Goal: Task Accomplishment & Management: Manage account settings

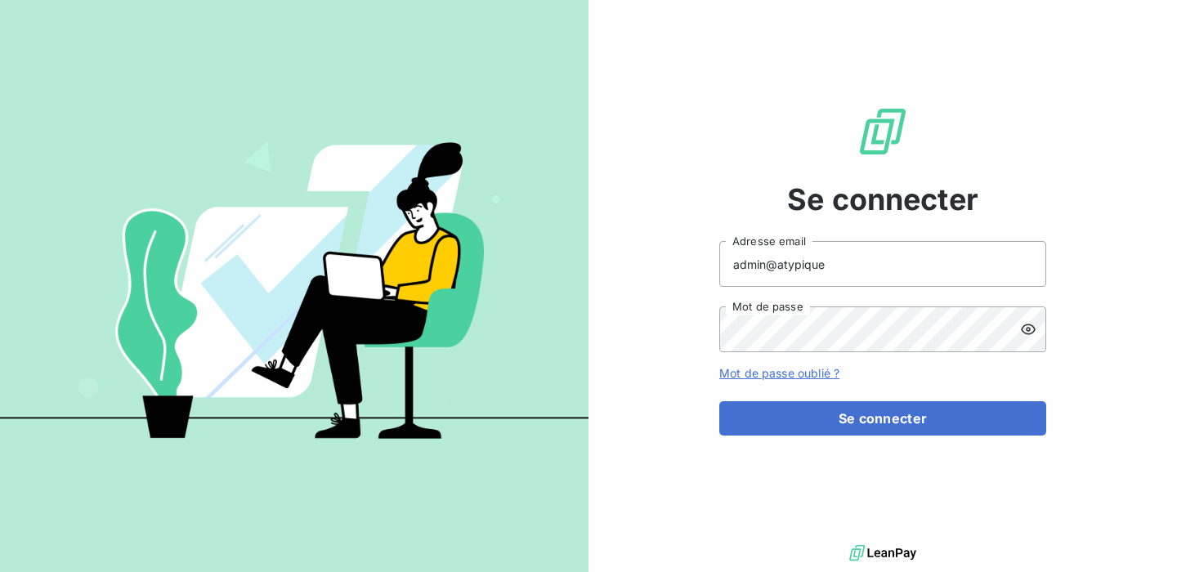
click at [871, 287] on div "admin@atypique Adresse email Mot de passe" at bounding box center [882, 296] width 327 height 111
drag, startPoint x: 871, startPoint y: 271, endPoint x: 777, endPoint y: 267, distance: 94.1
click at [777, 267] on input "admin@atypique" at bounding box center [882, 264] width 327 height 46
click at [850, 269] on input "admin@atypique" at bounding box center [882, 264] width 327 height 46
drag, startPoint x: 844, startPoint y: 267, endPoint x: 780, endPoint y: 265, distance: 63.8
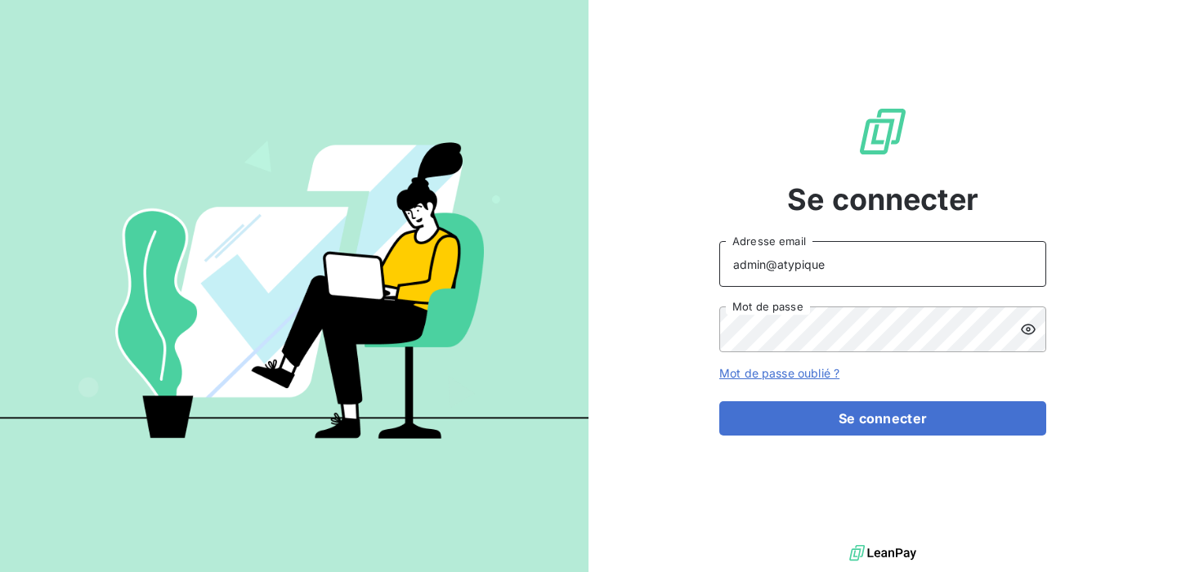
click at [780, 265] on input "admin@atypique" at bounding box center [882, 264] width 327 height 46
click at [838, 265] on input "admin@atypique" at bounding box center [882, 264] width 327 height 46
drag, startPoint x: 850, startPoint y: 265, endPoint x: 778, endPoint y: 262, distance: 72.0
click at [778, 262] on input "admin@atypique" at bounding box center [882, 264] width 327 height 46
click at [833, 262] on input "admin@atypique" at bounding box center [882, 264] width 327 height 46
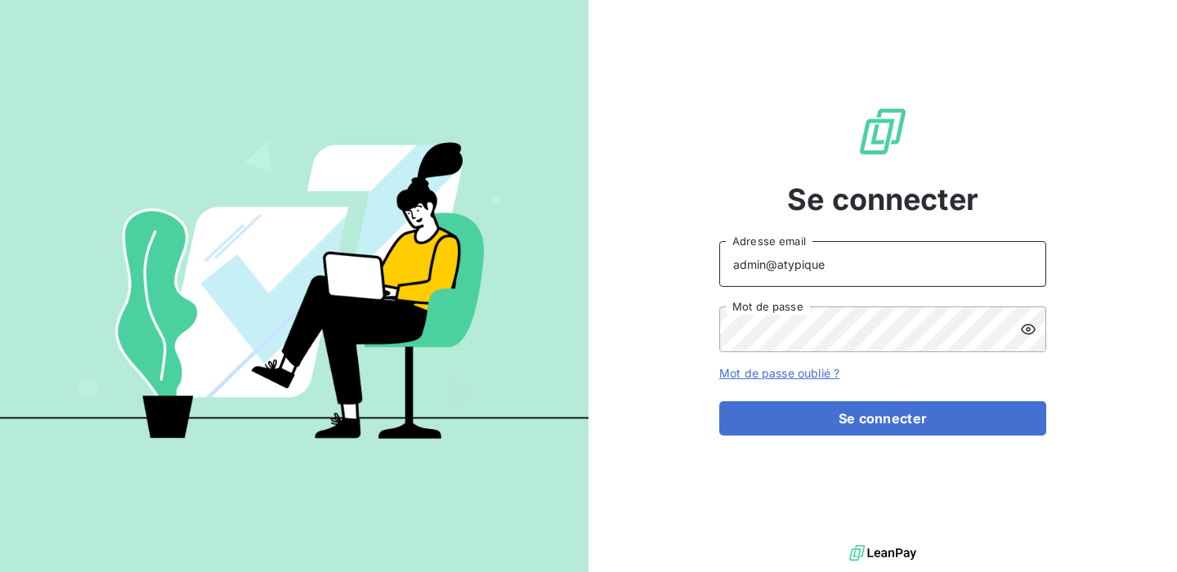
drag, startPoint x: 835, startPoint y: 267, endPoint x: 780, endPoint y: 267, distance: 54.8
click at [780, 267] on input "admin@atypique" at bounding box center [882, 264] width 327 height 46
type input "admin@piazza"
